Goal: Navigation & Orientation: Understand site structure

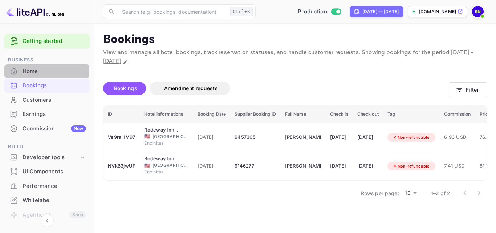
click at [34, 72] on div "Home" at bounding box center [55, 71] width 64 height 8
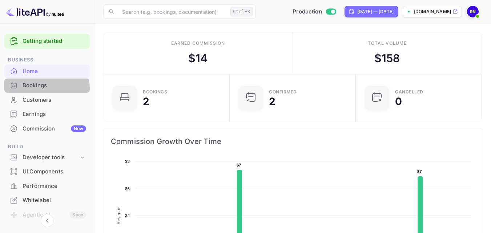
click at [37, 89] on div "Bookings" at bounding box center [55, 85] width 64 height 8
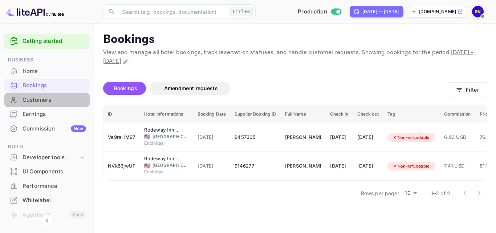
click at [50, 101] on div "Customers" at bounding box center [55, 100] width 64 height 8
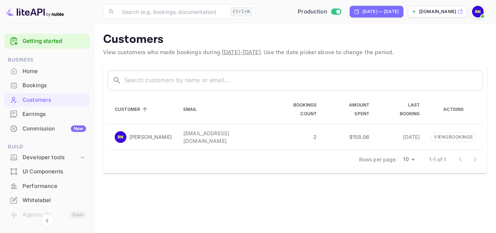
click at [39, 113] on div "Earnings" at bounding box center [55, 114] width 64 height 8
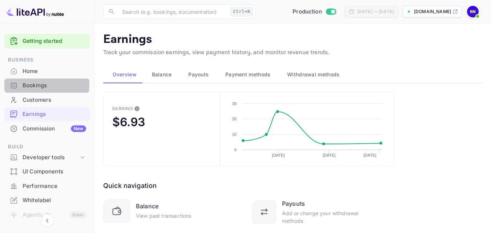
click at [41, 85] on div "Bookings" at bounding box center [55, 85] width 64 height 8
